Goal: Task Accomplishment & Management: Use online tool/utility

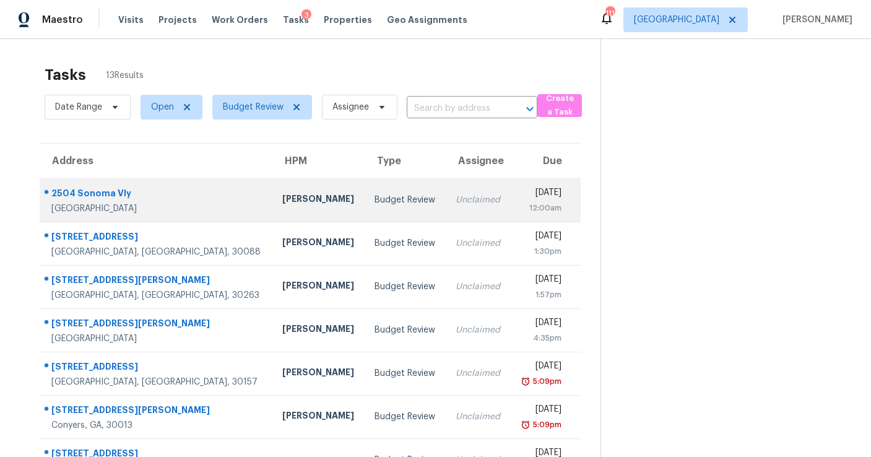
click at [446, 189] on td "Unclaimed" at bounding box center [478, 199] width 65 height 43
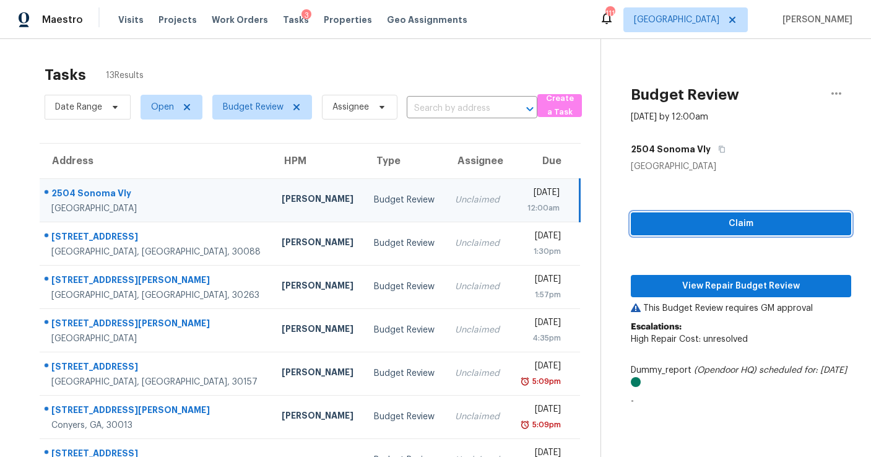
click at [681, 220] on span "Claim" at bounding box center [740, 223] width 200 height 15
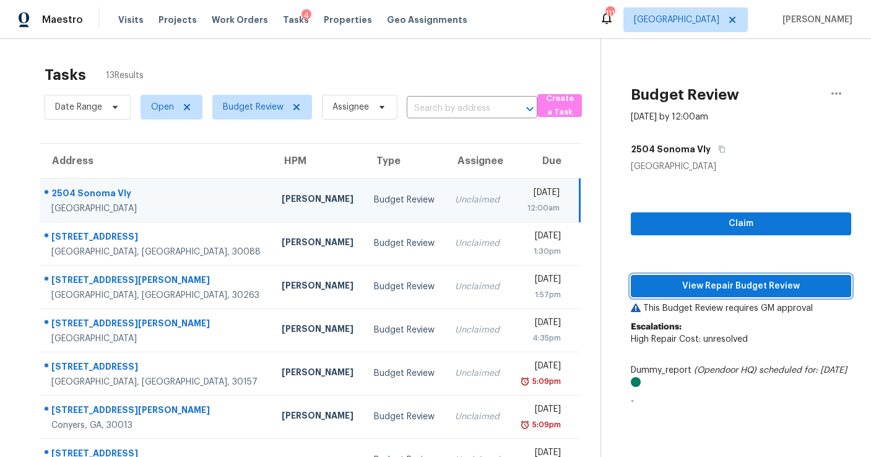
click at [687, 278] on span "View Repair Budget Review" at bounding box center [740, 285] width 200 height 15
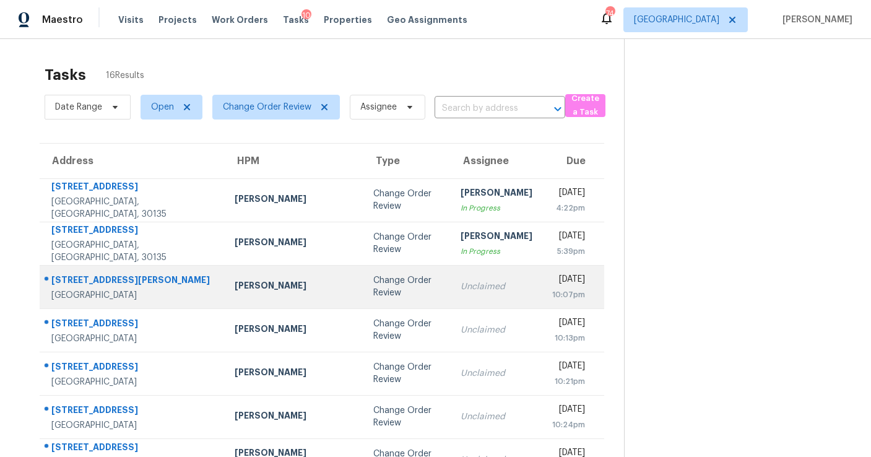
scroll to position [106, 0]
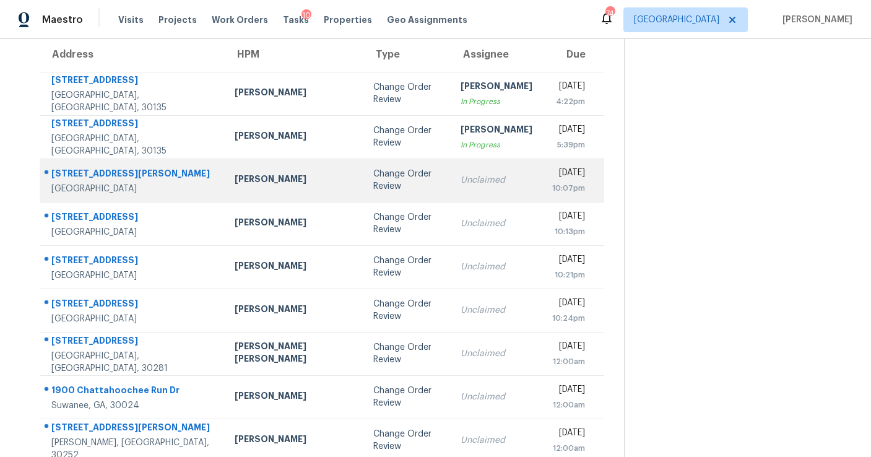
click at [483, 192] on td "Unclaimed" at bounding box center [496, 179] width 92 height 43
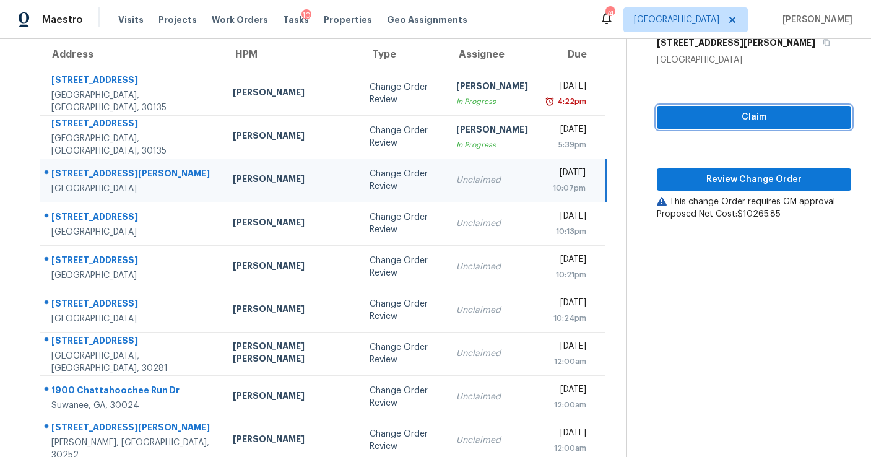
click at [723, 111] on span "Claim" at bounding box center [753, 117] width 174 height 15
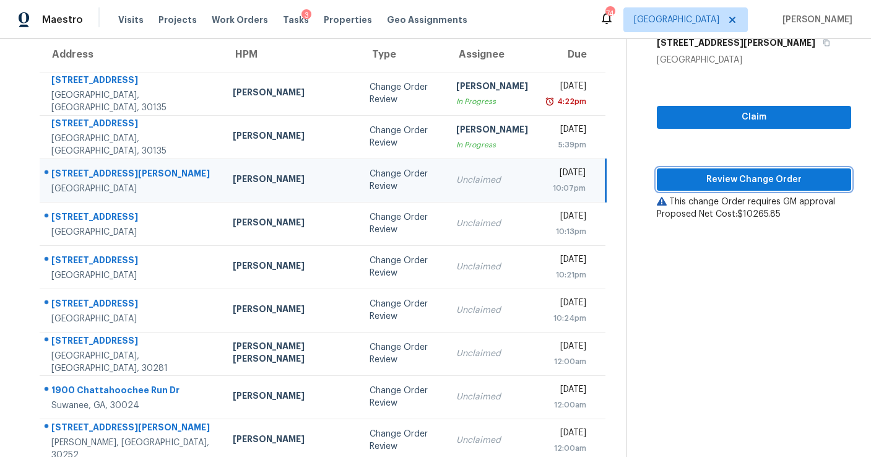
click at [721, 175] on span "Review Change Order" at bounding box center [753, 179] width 174 height 15
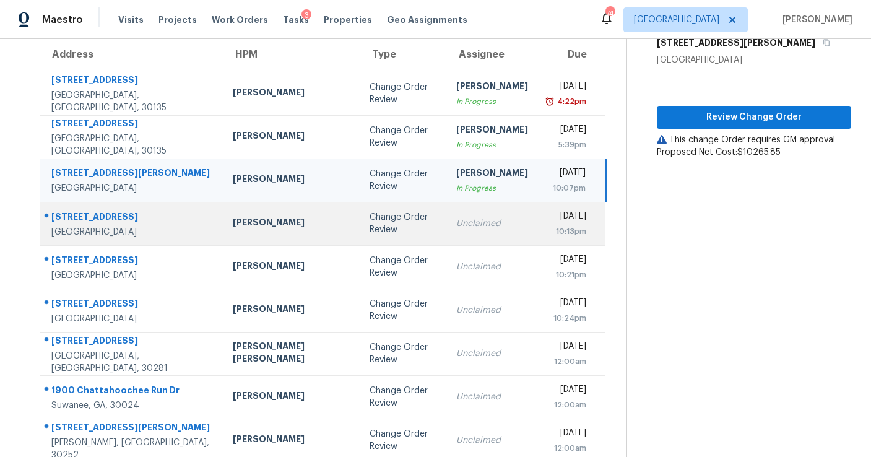
click at [456, 222] on div "Unclaimed" at bounding box center [492, 223] width 72 height 12
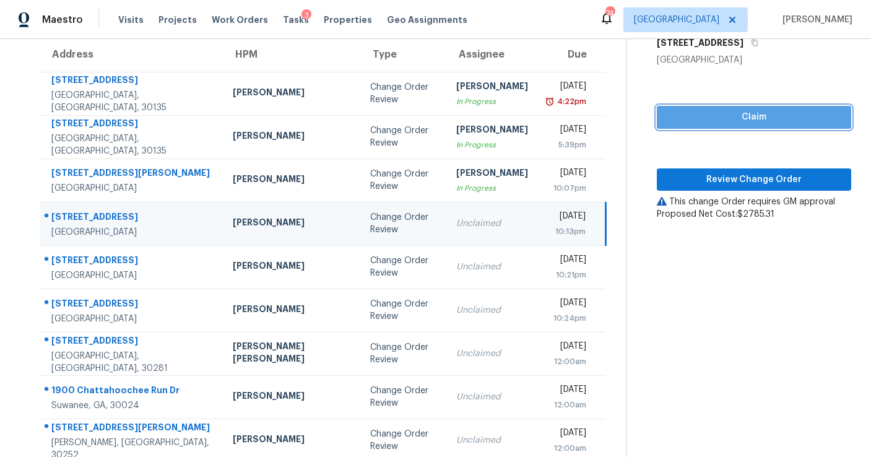
click at [691, 113] on span "Claim" at bounding box center [753, 117] width 174 height 15
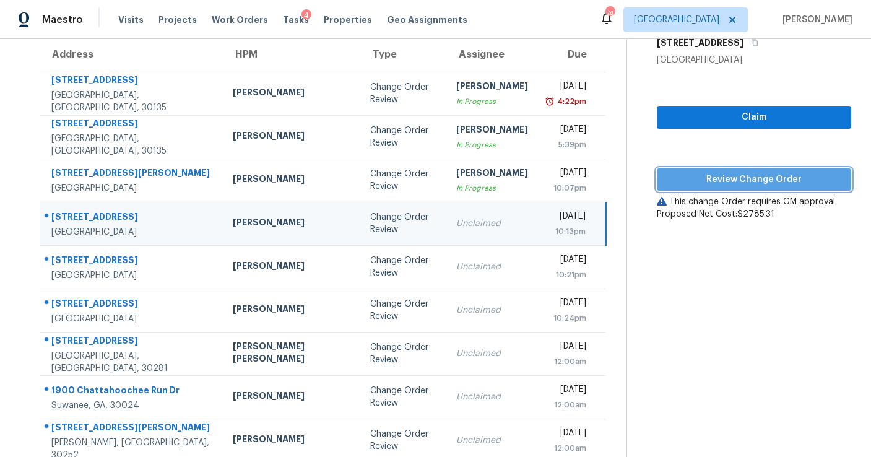
click at [692, 175] on span "Review Change Order" at bounding box center [753, 179] width 174 height 15
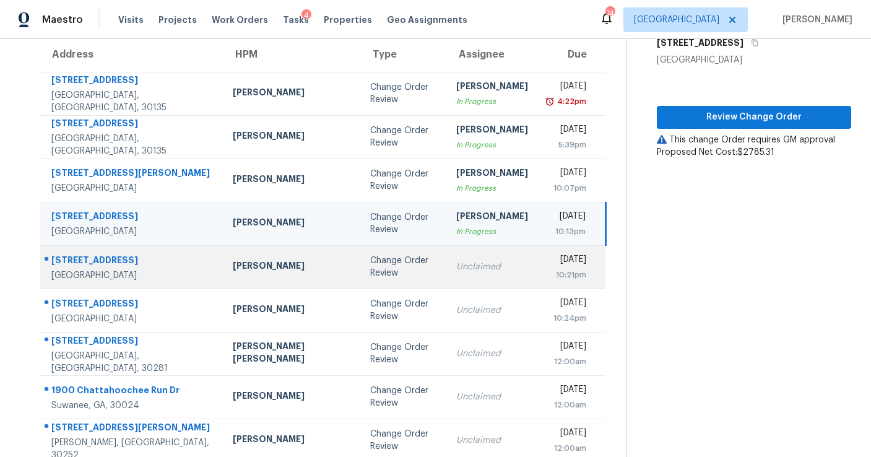
click at [446, 275] on td "Unclaimed" at bounding box center [492, 266] width 92 height 43
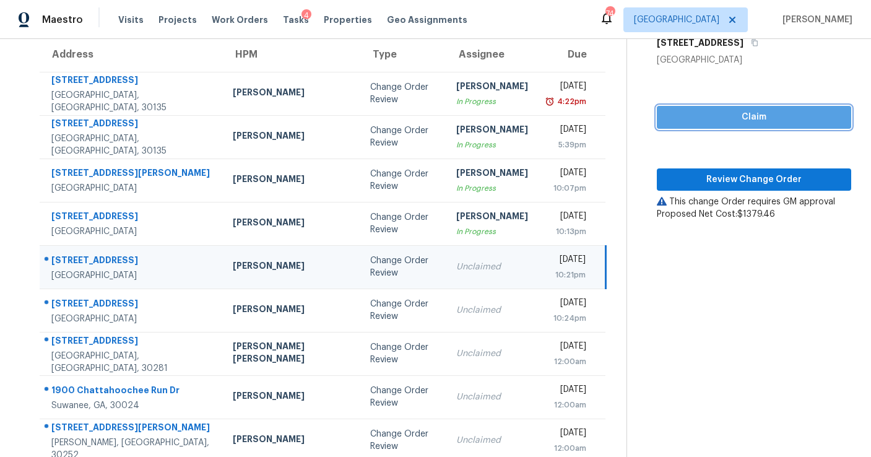
click at [691, 117] on span "Claim" at bounding box center [753, 117] width 174 height 15
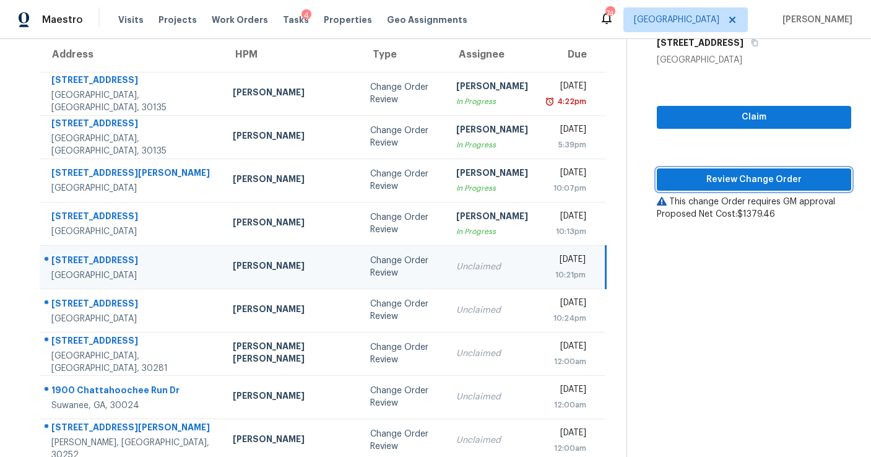
click at [692, 179] on span "Review Change Order" at bounding box center [753, 179] width 174 height 15
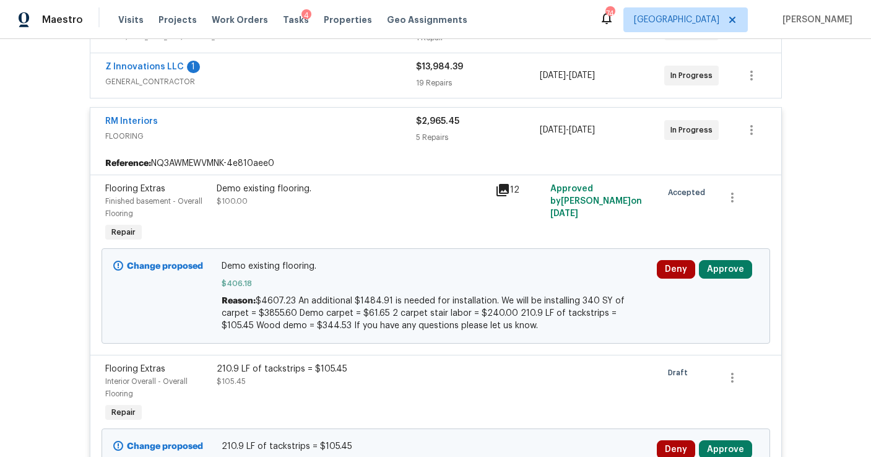
scroll to position [317, 0]
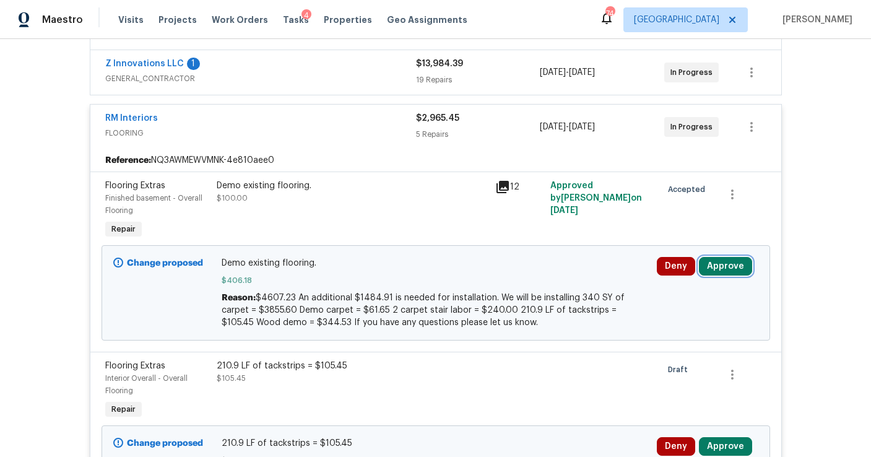
click at [708, 263] on button "Approve" at bounding box center [725, 266] width 53 height 19
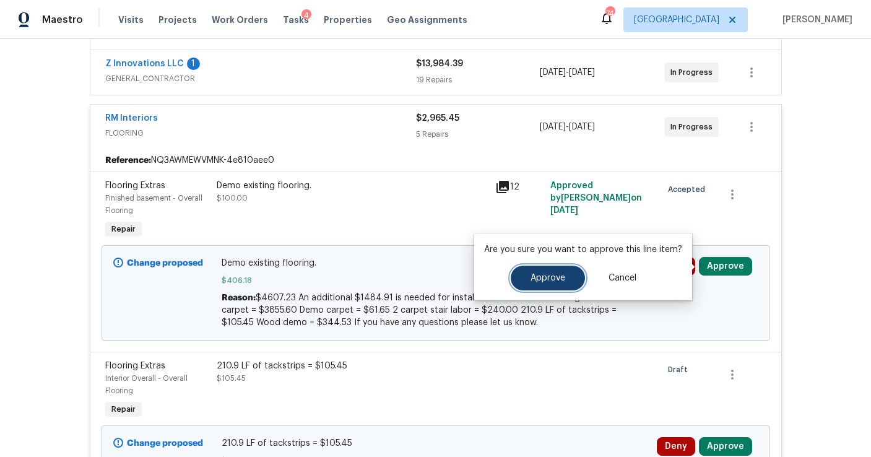
click at [532, 287] on button "Approve" at bounding box center [547, 277] width 74 height 25
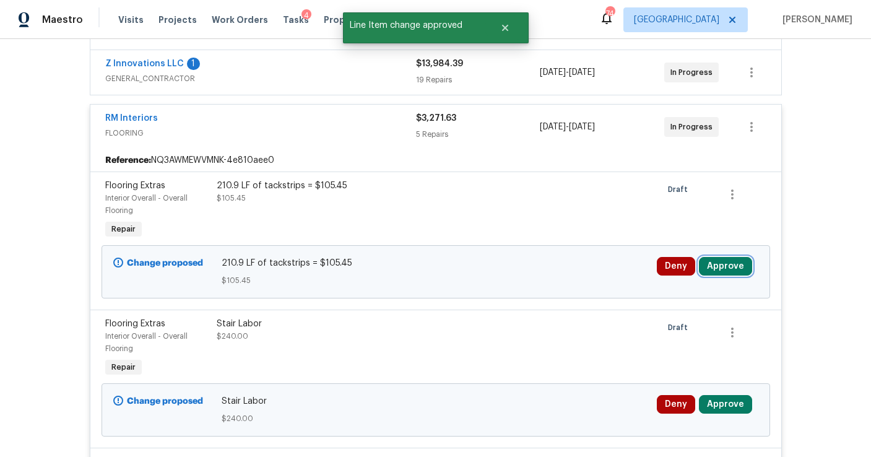
click at [707, 273] on button "Approve" at bounding box center [725, 266] width 53 height 19
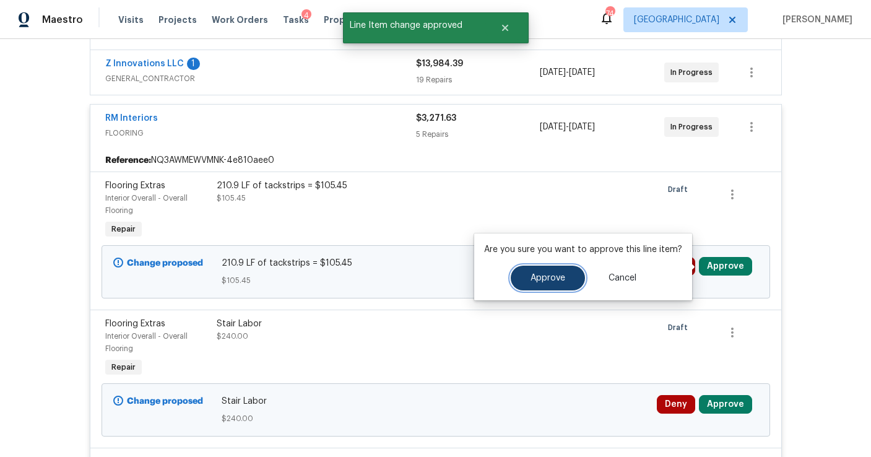
click at [552, 285] on button "Approve" at bounding box center [547, 277] width 74 height 25
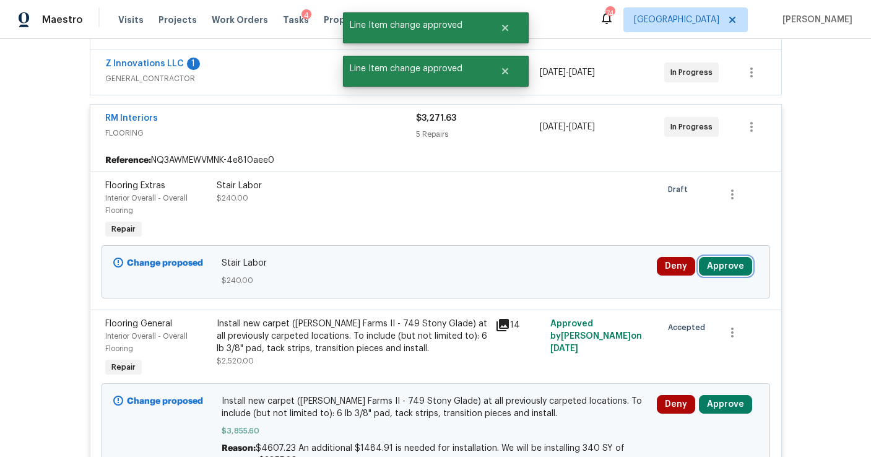
click at [720, 269] on button "Approve" at bounding box center [725, 266] width 53 height 19
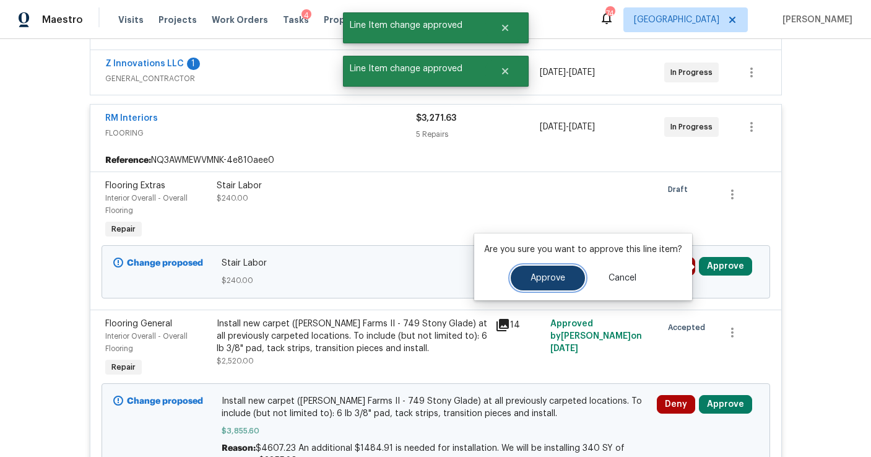
click at [559, 286] on button "Approve" at bounding box center [547, 277] width 74 height 25
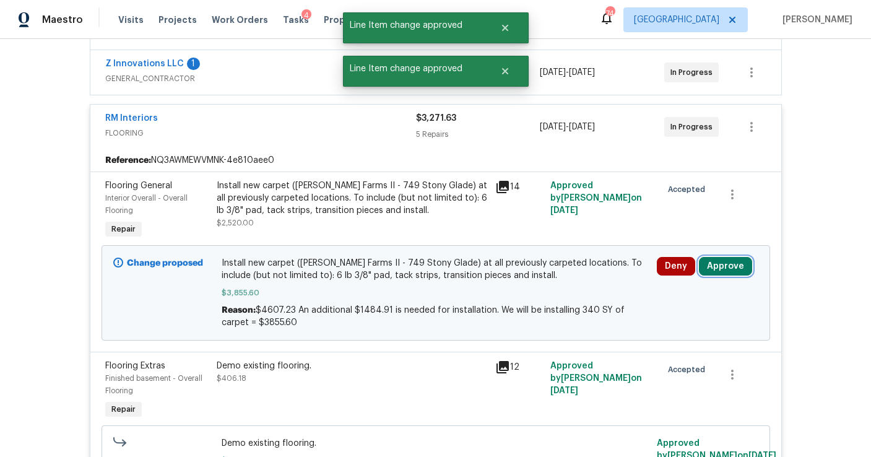
click at [713, 269] on button "Approve" at bounding box center [725, 266] width 53 height 19
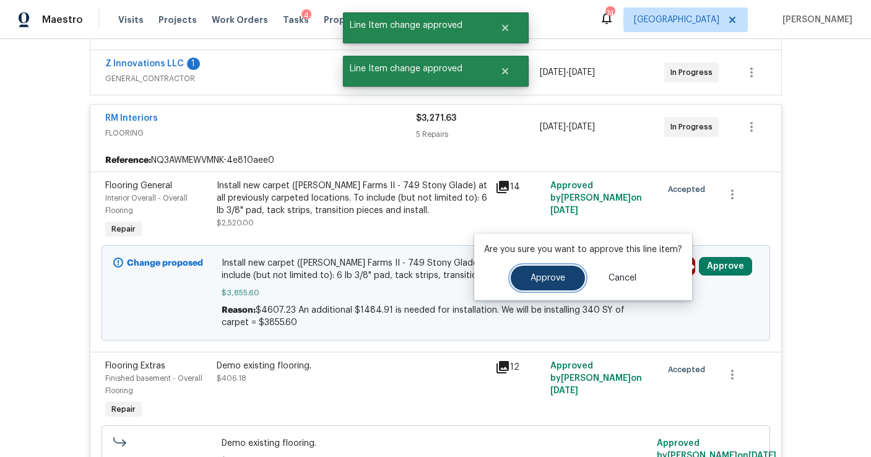
click at [539, 286] on button "Approve" at bounding box center [547, 277] width 74 height 25
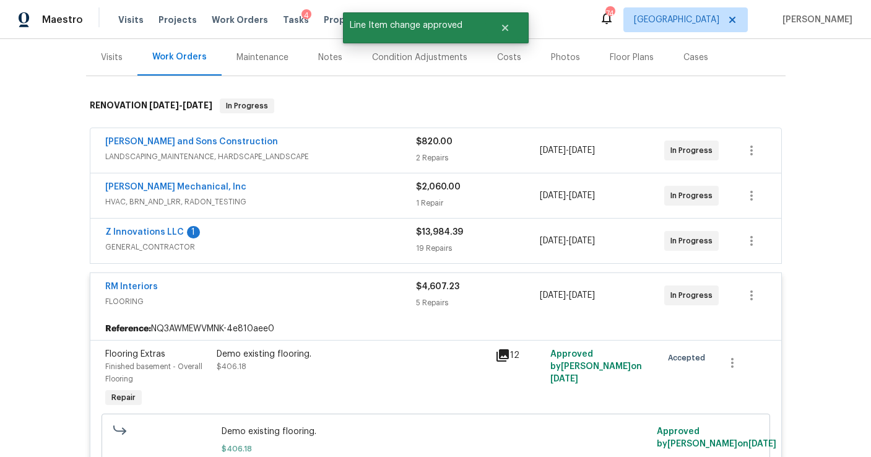
scroll to position [0, 0]
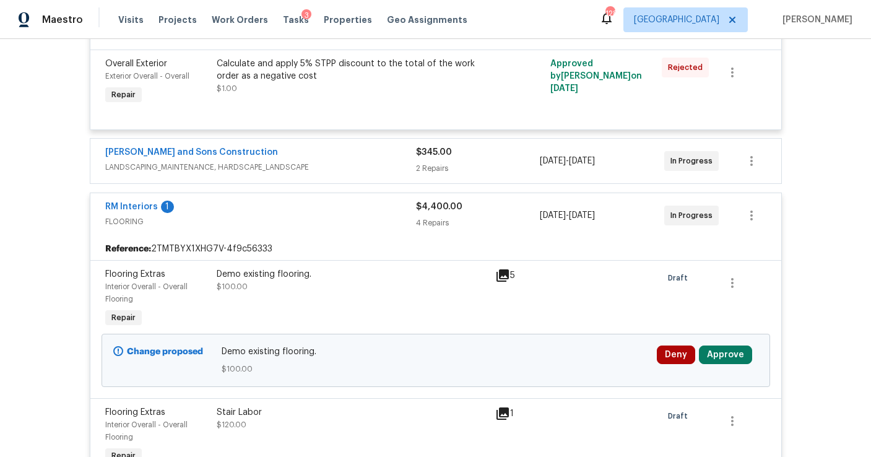
scroll to position [3711, 0]
click at [736, 352] on button "Approve" at bounding box center [725, 353] width 53 height 19
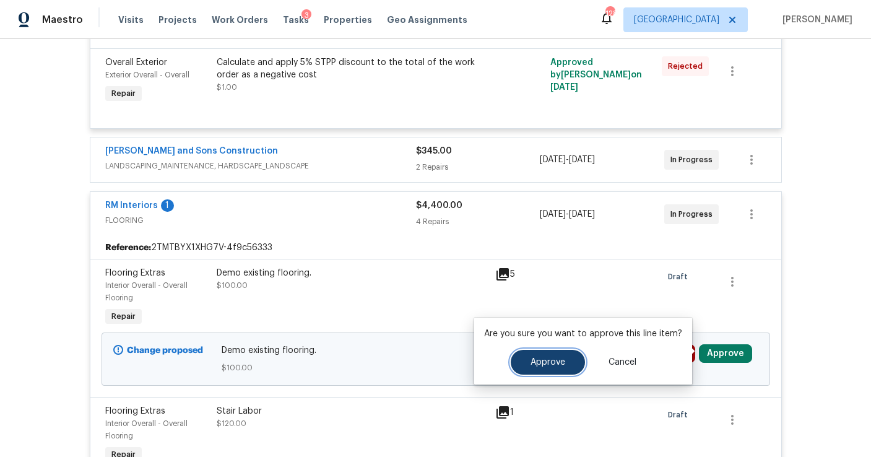
click at [556, 366] on button "Approve" at bounding box center [547, 362] width 74 height 25
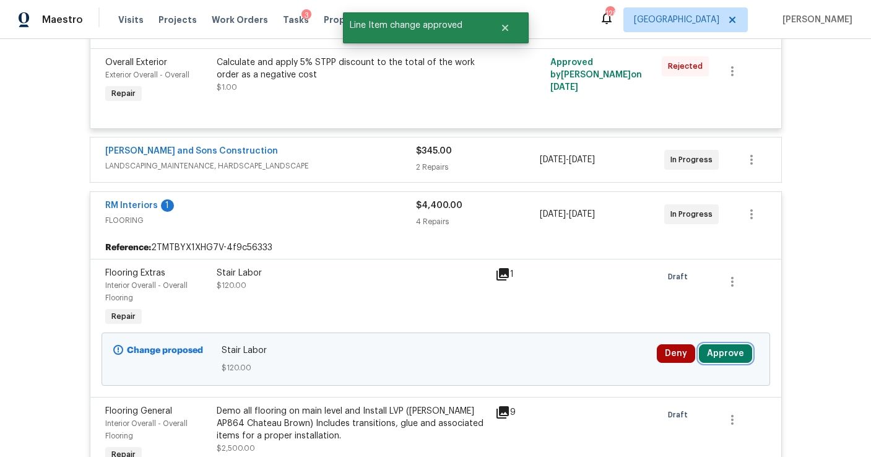
click at [717, 357] on button "Approve" at bounding box center [725, 353] width 53 height 19
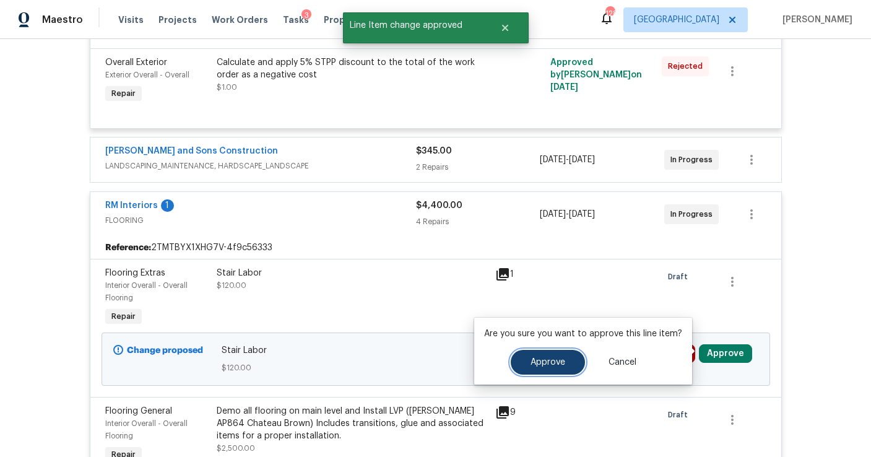
click at [564, 359] on button "Approve" at bounding box center [547, 362] width 74 height 25
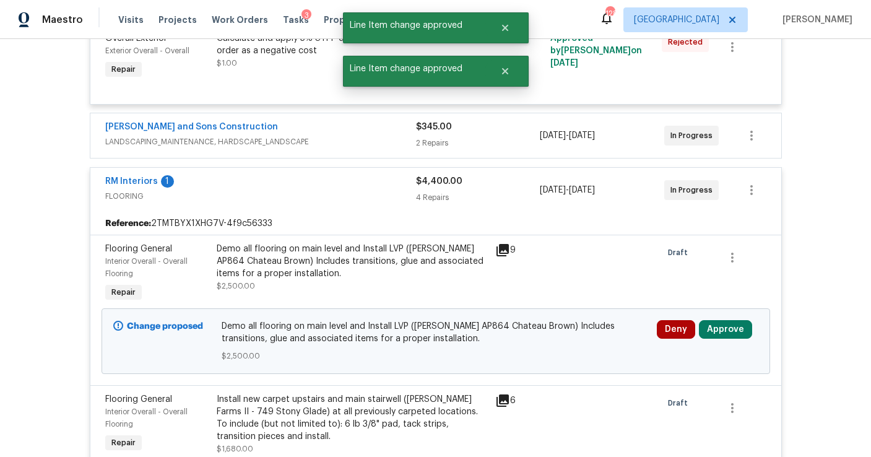
scroll to position [3832, 0]
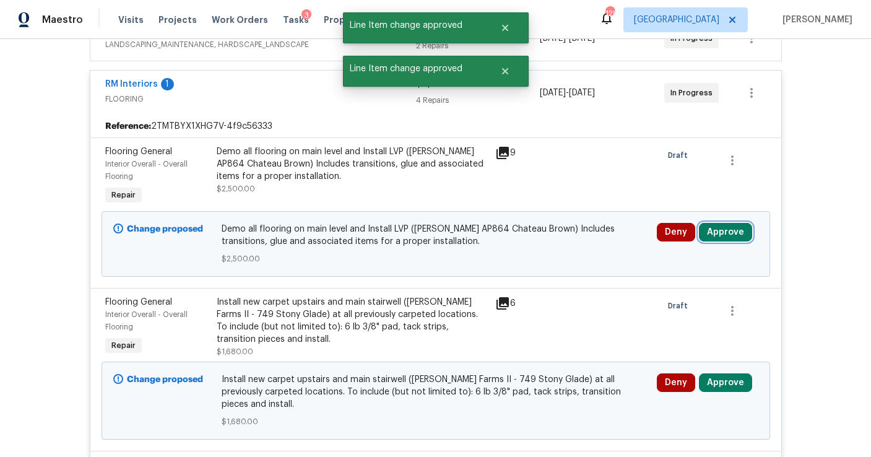
click at [725, 234] on button "Approve" at bounding box center [725, 232] width 53 height 19
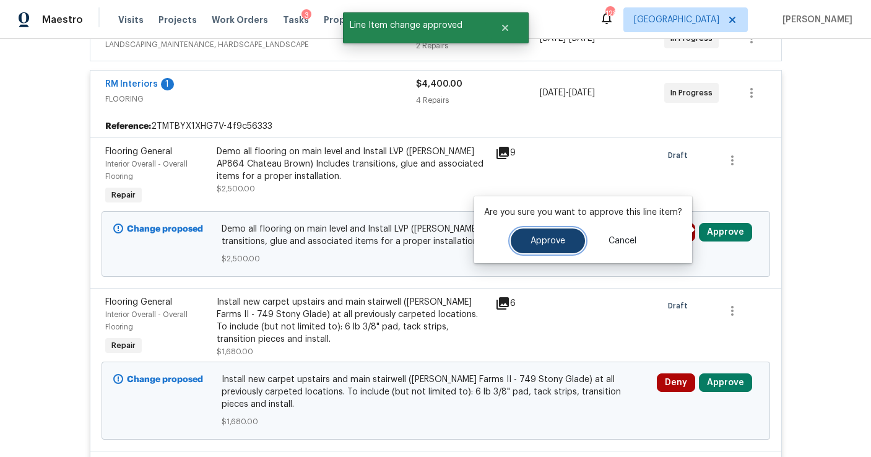
click at [569, 238] on button "Approve" at bounding box center [547, 240] width 74 height 25
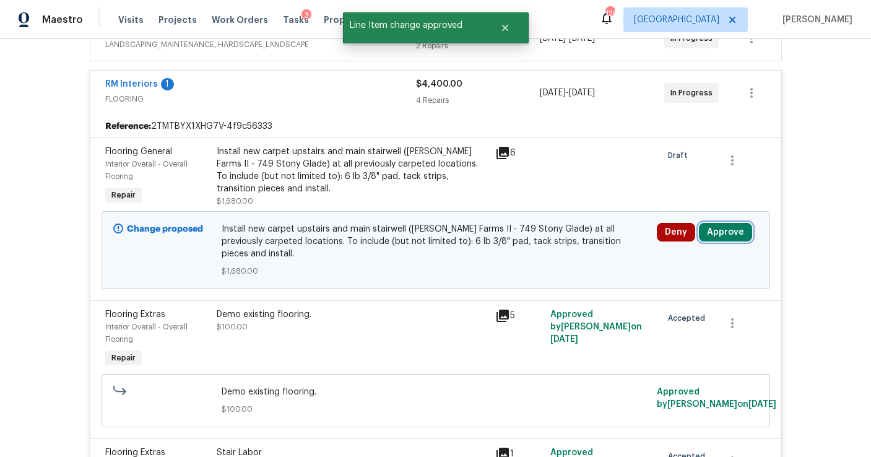
click at [710, 233] on button "Approve" at bounding box center [725, 232] width 53 height 19
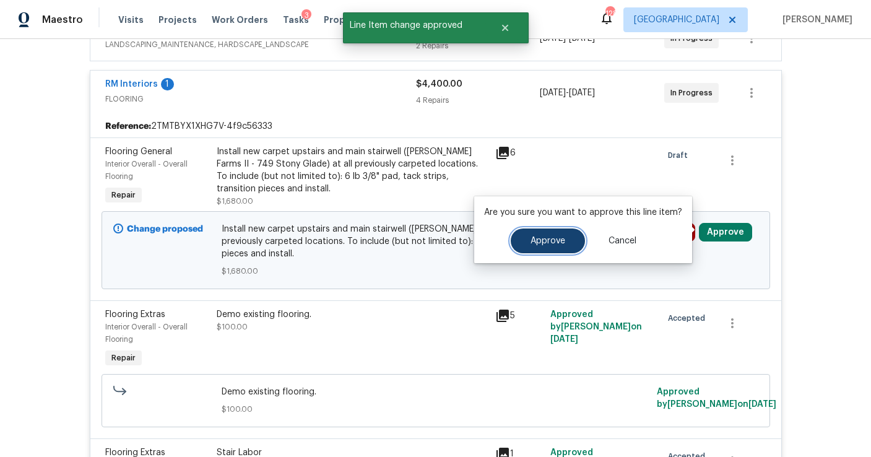
click at [567, 239] on button "Approve" at bounding box center [547, 240] width 74 height 25
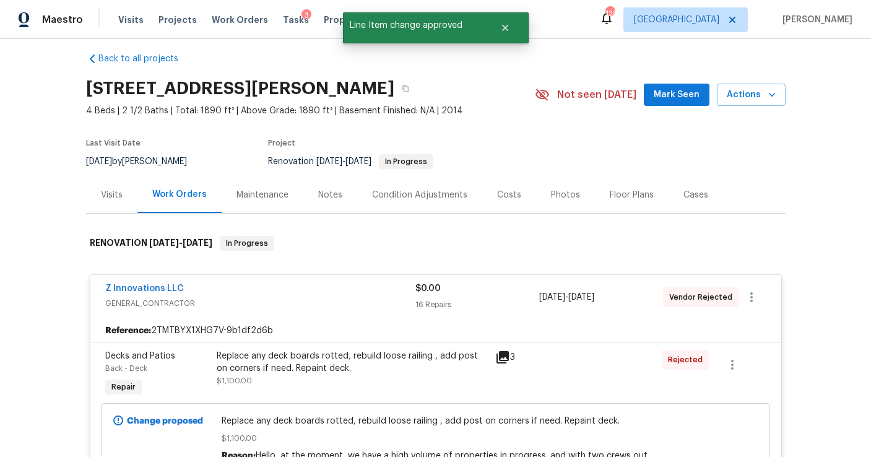
scroll to position [0, 0]
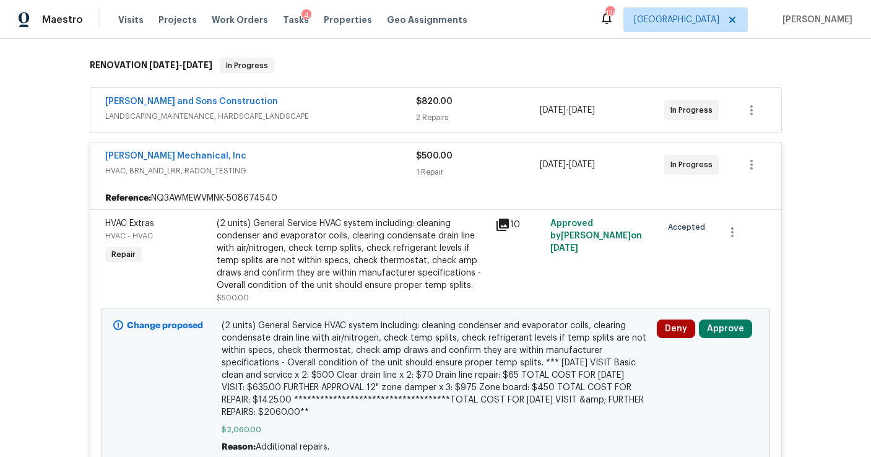
scroll to position [200, 0]
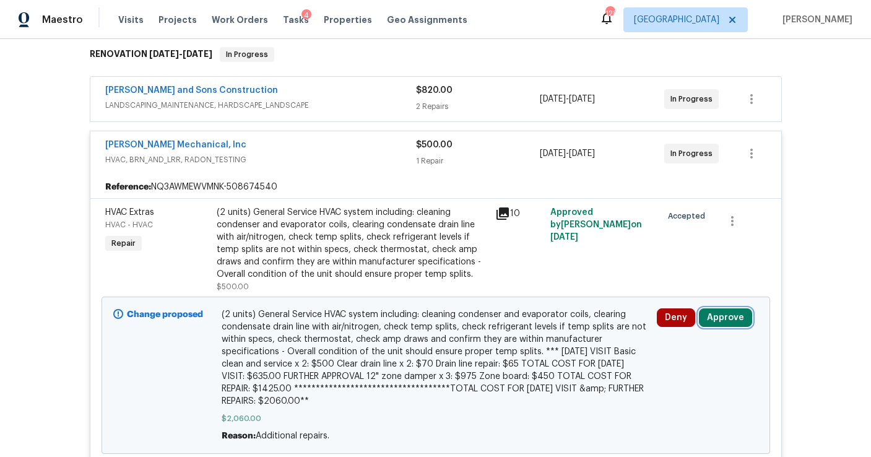
click at [717, 316] on button "Approve" at bounding box center [725, 317] width 53 height 19
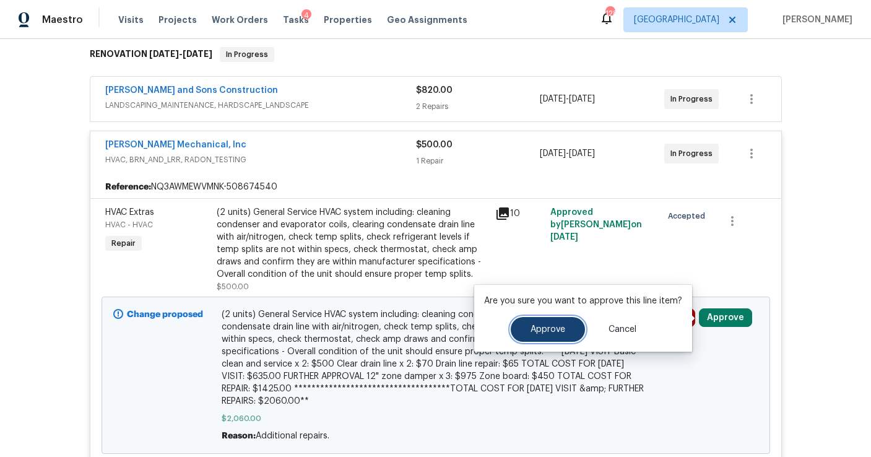
click at [568, 327] on button "Approve" at bounding box center [547, 329] width 74 height 25
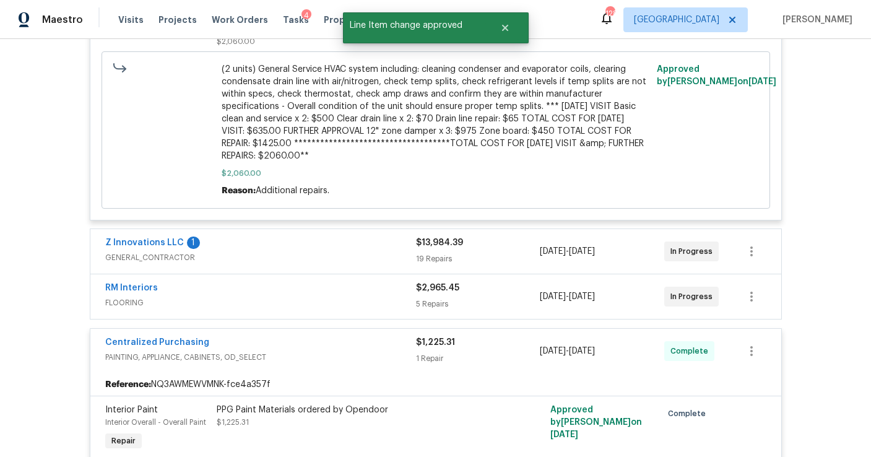
scroll to position [786, 0]
